Goal: Information Seeking & Learning: Understand process/instructions

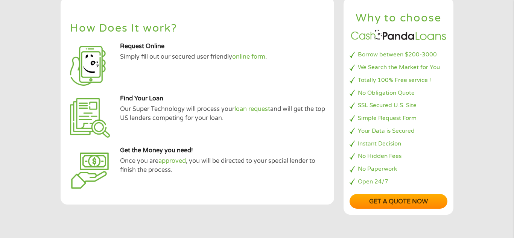
scroll to position [54, 0]
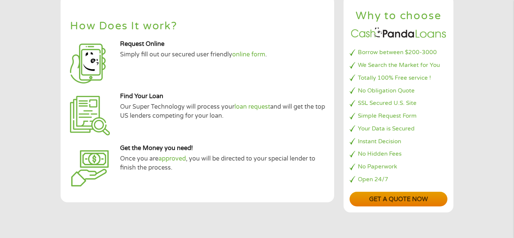
click at [408, 205] on link "Get a quote now" at bounding box center [399, 199] width 98 height 15
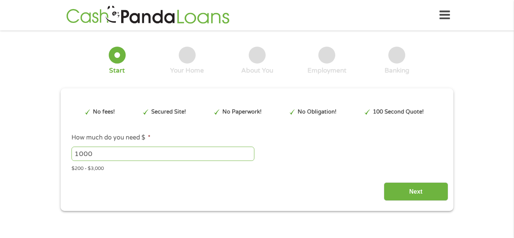
click at [447, 15] on icon at bounding box center [445, 15] width 11 height 18
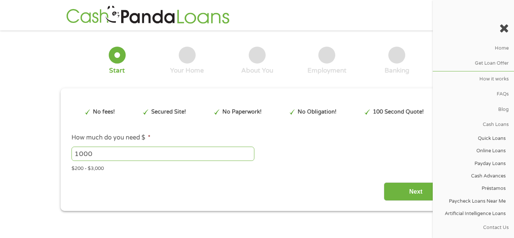
click at [447, 15] on nav "Home Get Loan Offer How it works FAQs Blog Cash Loans Quick Loans Online Loans …" at bounding box center [473, 119] width 81 height 238
click at [473, 95] on link "FAQs" at bounding box center [473, 94] width 81 height 15
